Goal: Information Seeking & Learning: Check status

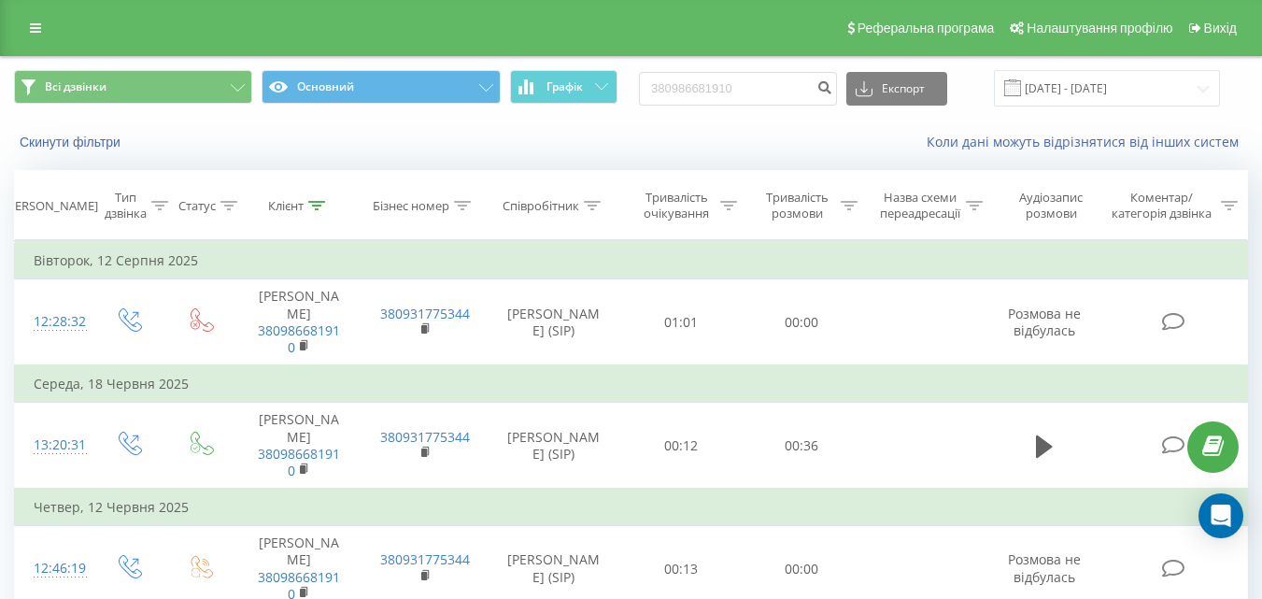
click at [684, 84] on input "380986681910" at bounding box center [738, 89] width 198 height 34
type input "380504404645"
click at [832, 85] on icon "submit" at bounding box center [824, 84] width 16 height 11
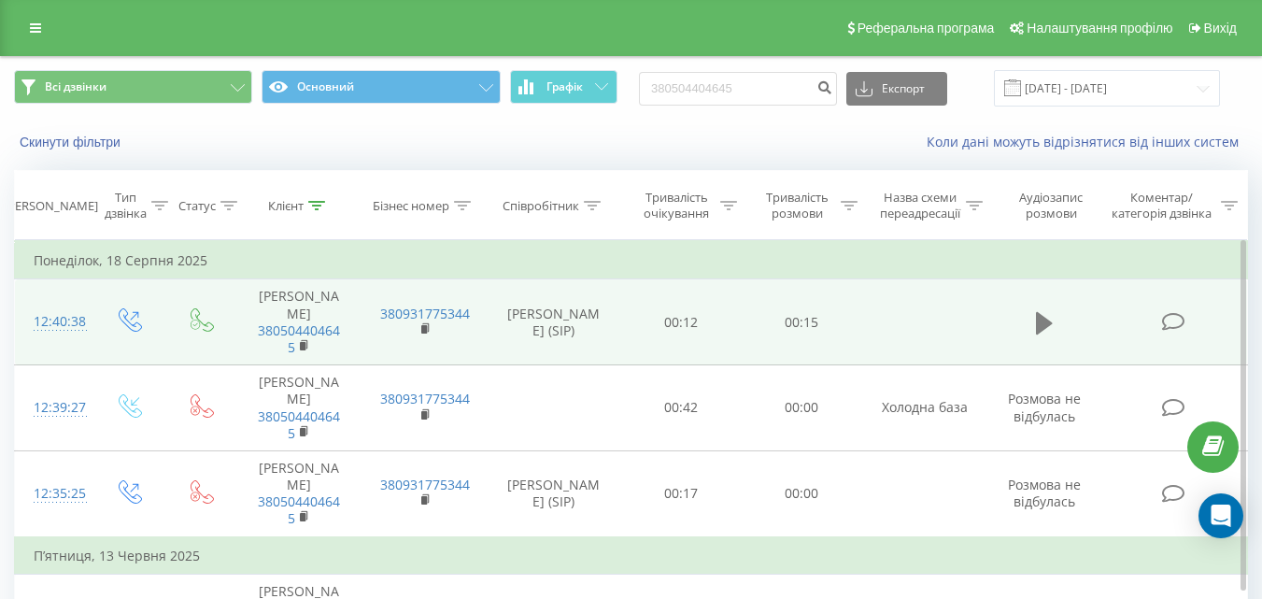
click at [1038, 312] on icon at bounding box center [1044, 323] width 17 height 22
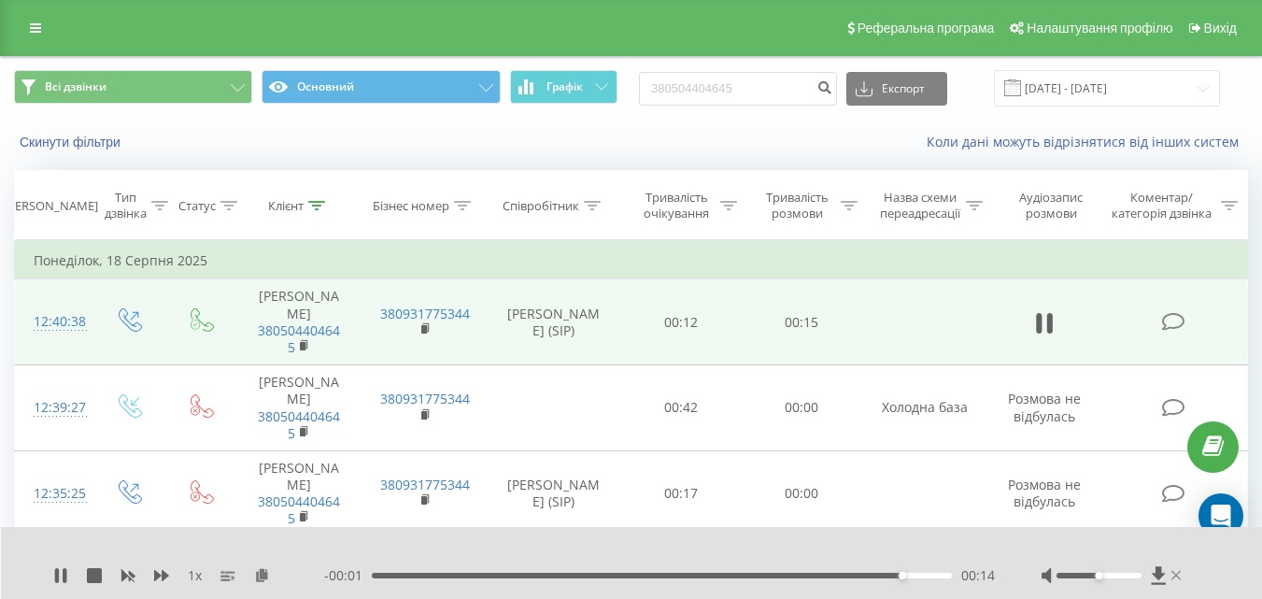
click at [1172, 575] on icon at bounding box center [1176, 575] width 10 height 15
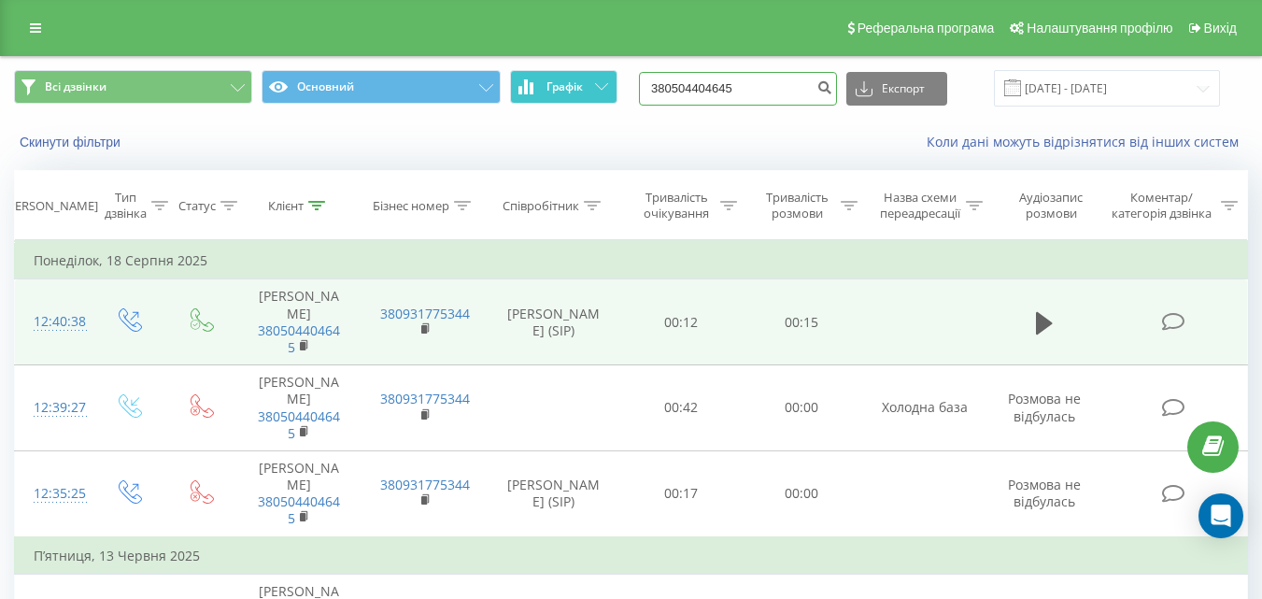
drag, startPoint x: 766, startPoint y: 91, endPoint x: 615, endPoint y: 81, distance: 151.6
click at [615, 81] on div "Всі дзвінки Основний Графік 380504404645 Експорт .csv .xls .xlsx [DATE] - [DATE]" at bounding box center [631, 88] width 1234 height 36
